Goal: Information Seeking & Learning: Learn about a topic

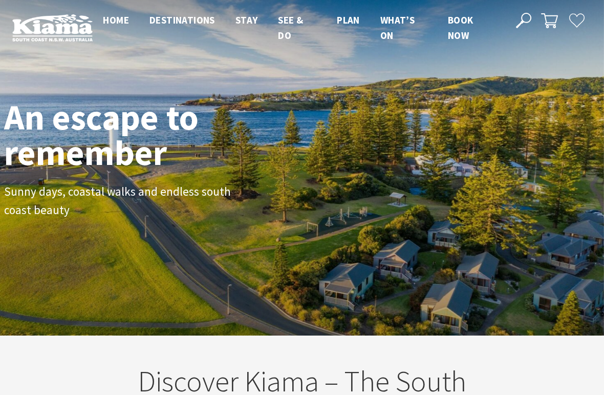
scroll to position [158, 596]
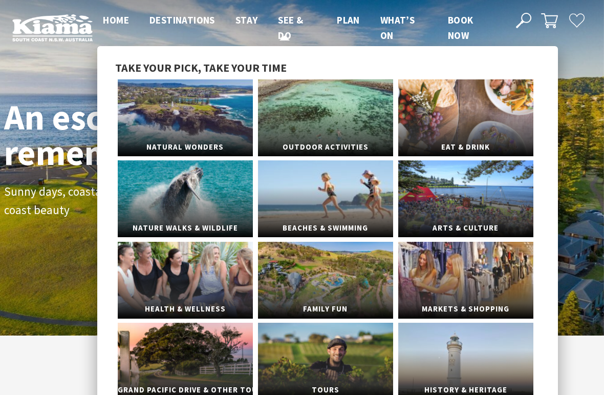
click at [283, 31] on span "See & Do" at bounding box center [290, 28] width 25 height 28
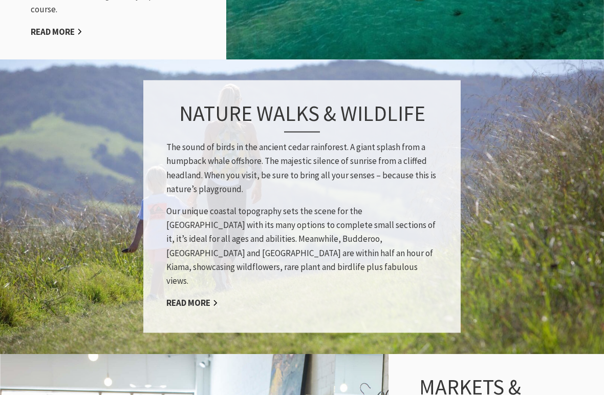
scroll to position [1464, 0]
click at [187, 297] on link "Read More" at bounding box center [192, 303] width 52 height 12
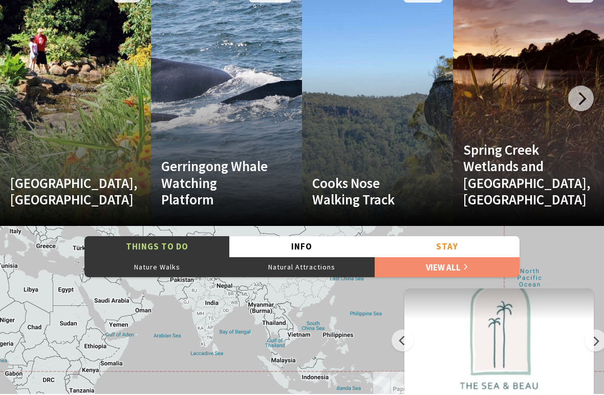
scroll to position [2026, 0]
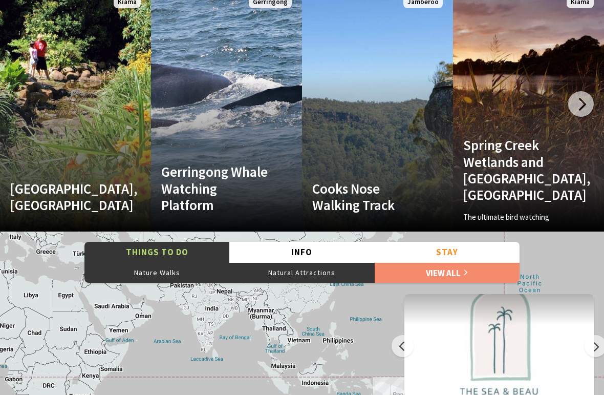
click at [538, 138] on h4 "Spring Creek Wetlands and Bird Hide, Kiama" at bounding box center [517, 170] width 108 height 67
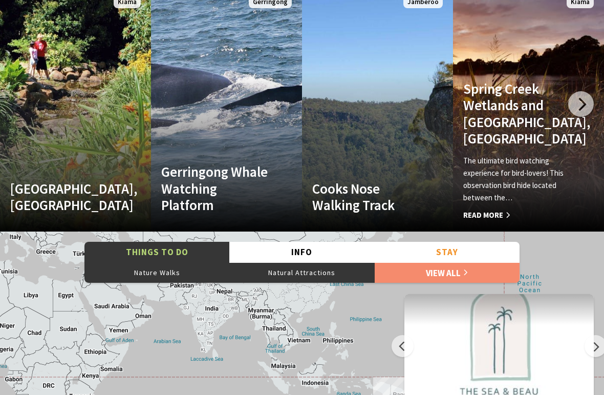
scroll to position [2028, 0]
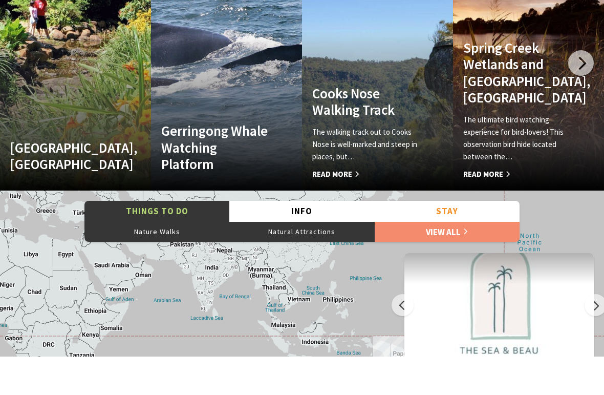
click at [350, 206] on span "Read More" at bounding box center [366, 212] width 108 height 12
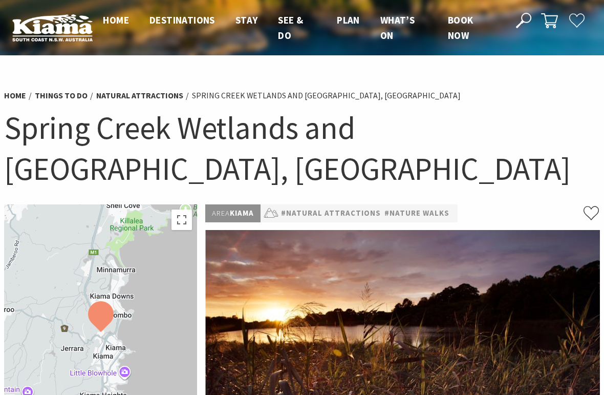
click at [595, 206] on use at bounding box center [591, 212] width 15 height 13
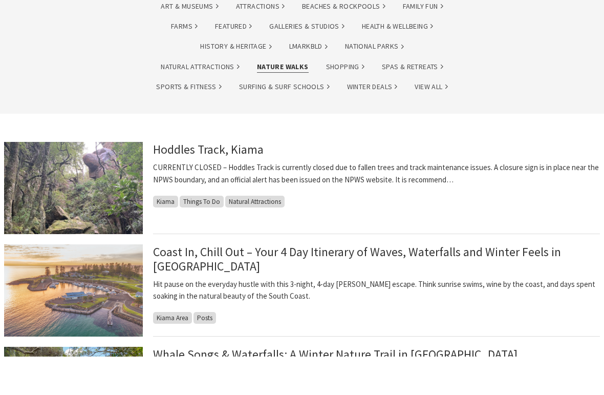
scroll to position [144, 0]
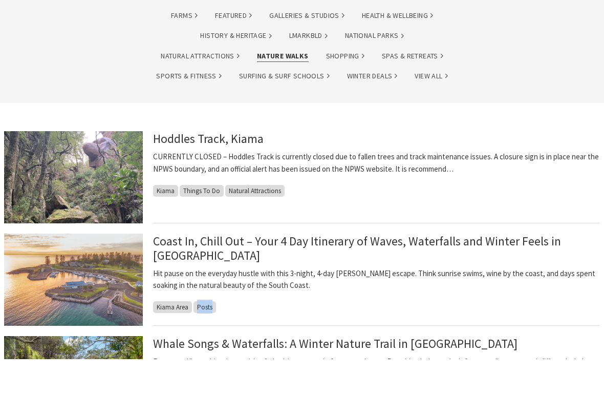
click at [559, 186] on p "CURRENTLY CLOSED – Hoddles Track is currently closed due to fallen trees and tr…" at bounding box center [376, 198] width 447 height 25
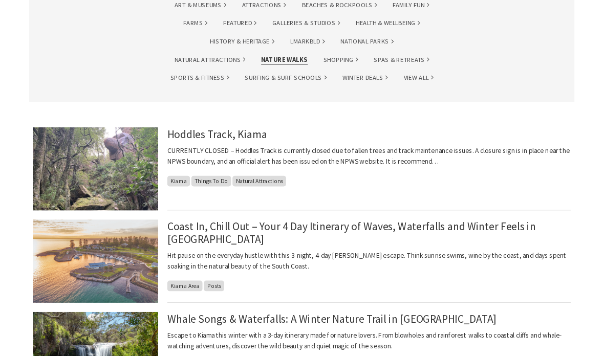
scroll to position [0, 0]
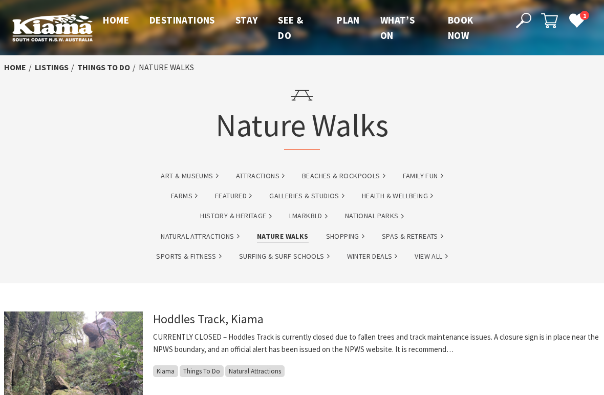
click at [566, 218] on div "Art & Museums Attractions Beaches & Rockpools Family Fun Farms Featured Galleri…" at bounding box center [302, 222] width 604 height 121
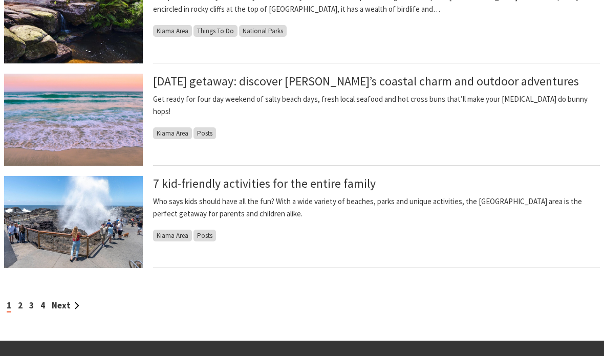
scroll to position [893, 0]
